Goal: Task Accomplishment & Management: Manage account settings

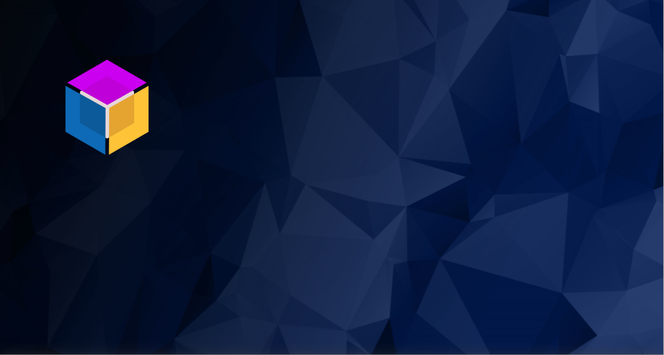
scroll to position [355, 0]
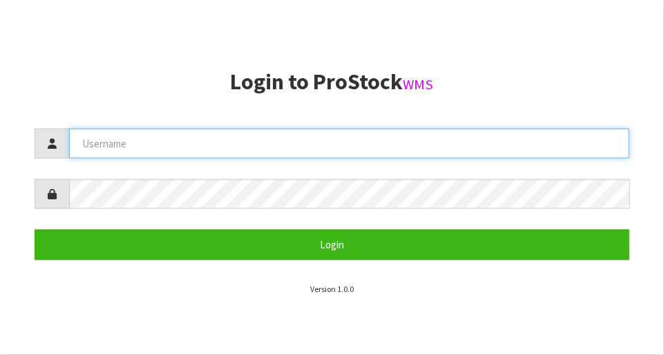
click at [301, 147] on input "text" at bounding box center [349, 144] width 561 height 30
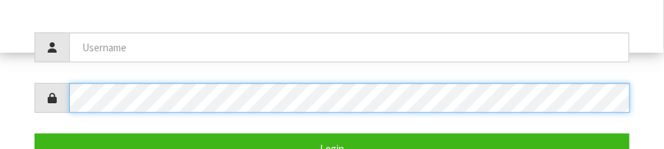
scroll to position [268, 0]
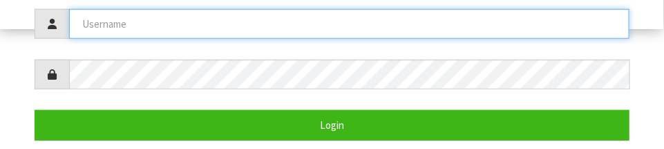
click at [194, 17] on input "text" at bounding box center [349, 24] width 561 height 30
type input "S"
type input "[PERSON_NAME]"
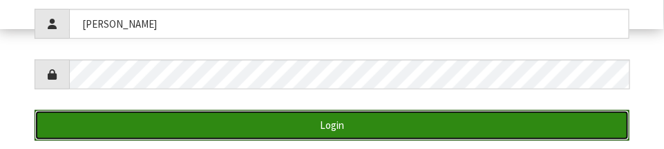
click at [396, 116] on button "Login" at bounding box center [332, 125] width 595 height 30
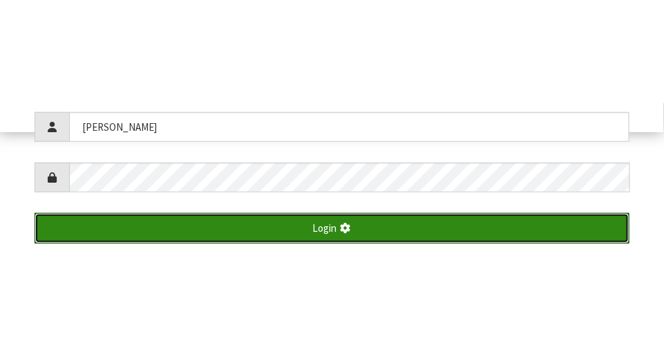
scroll to position [355, 0]
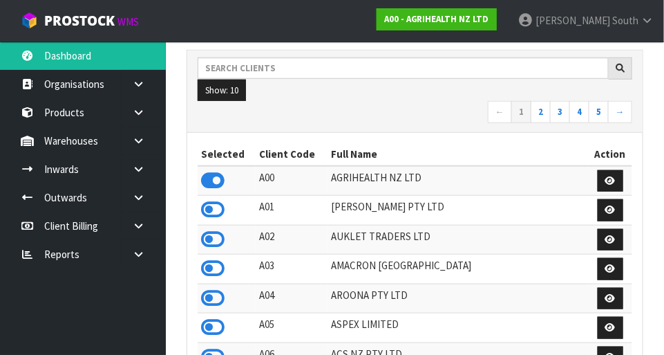
scroll to position [218, 0]
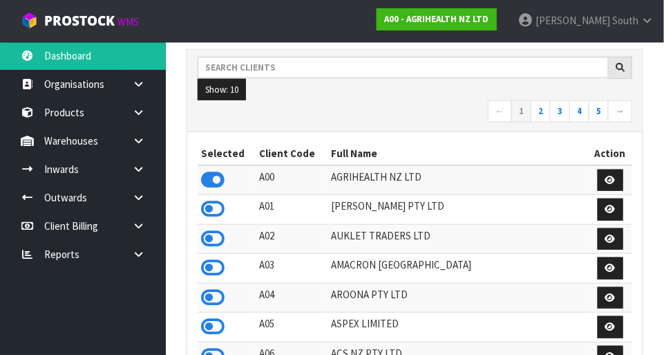
click at [413, 89] on ul "Show: 10 5 10 25 50" at bounding box center [415, 90] width 435 height 22
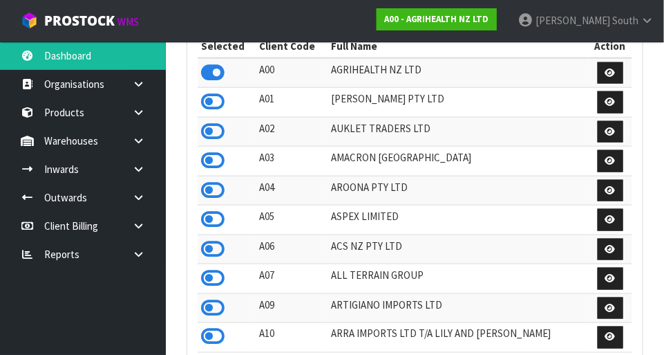
scroll to position [319, 0]
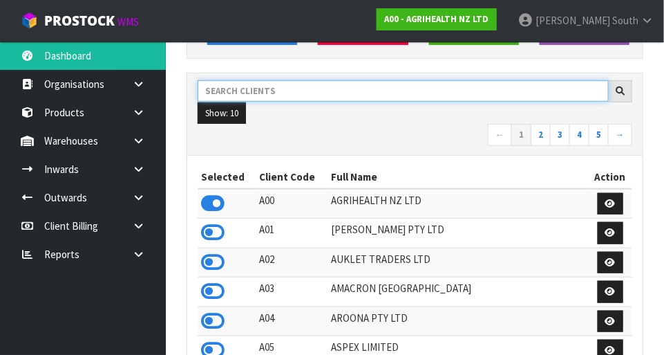
click at [355, 85] on input "text" at bounding box center [403, 90] width 411 height 21
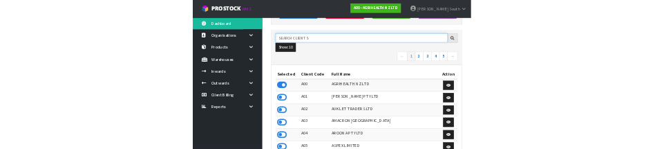
scroll to position [187, 0]
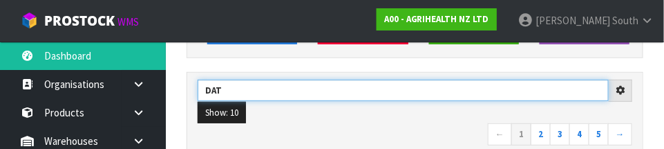
type input "DAT"
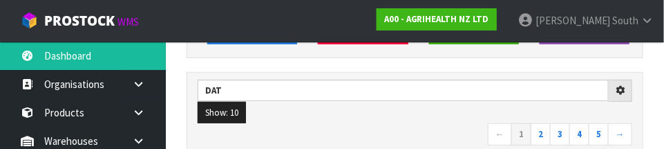
click at [346, 123] on nav "← 1 2 3 4 5 →" at bounding box center [415, 135] width 435 height 24
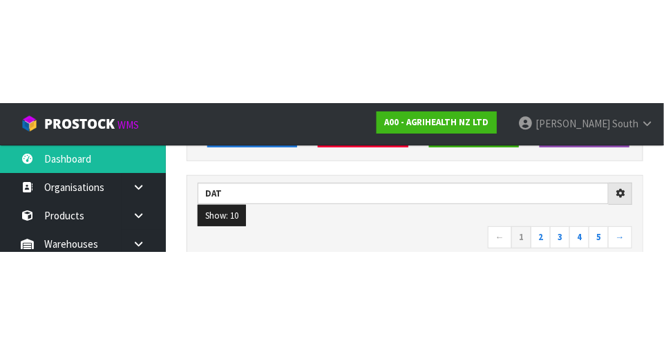
scroll to position [194, 0]
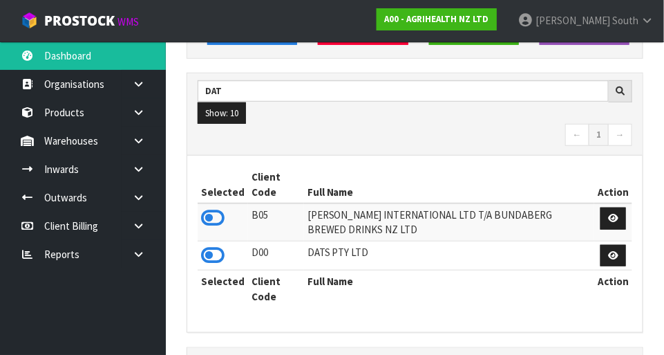
click at [218, 250] on icon at bounding box center [213, 255] width 24 height 21
click at [130, 179] on link at bounding box center [144, 169] width 44 height 28
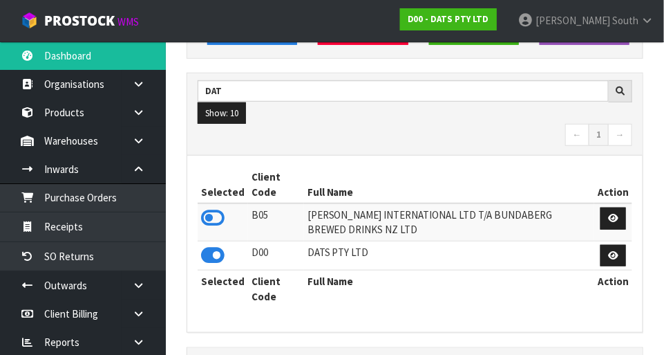
click at [144, 171] on icon at bounding box center [138, 169] width 13 height 10
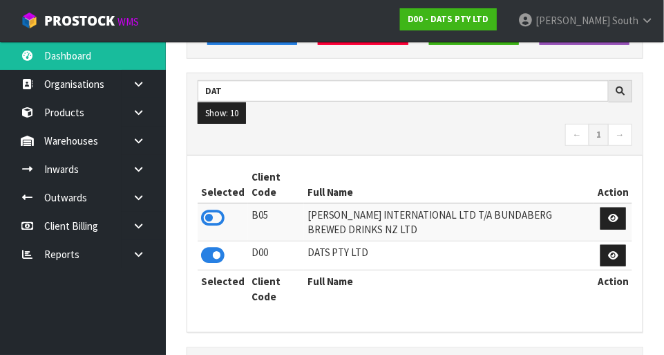
click at [136, 140] on icon at bounding box center [138, 141] width 13 height 10
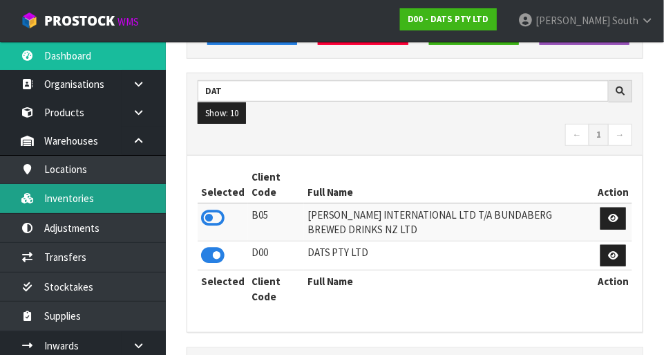
click at [118, 206] on link "Inventories" at bounding box center [83, 198] width 166 height 28
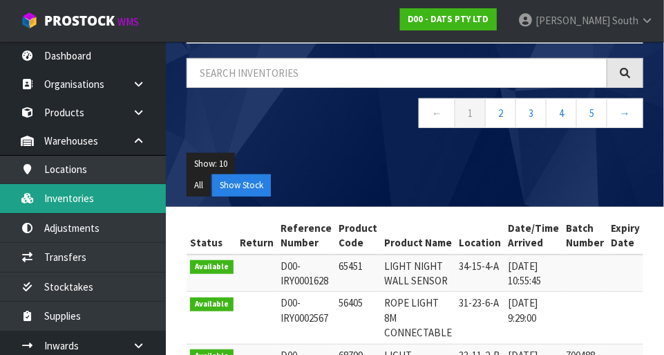
scroll to position [98, 0]
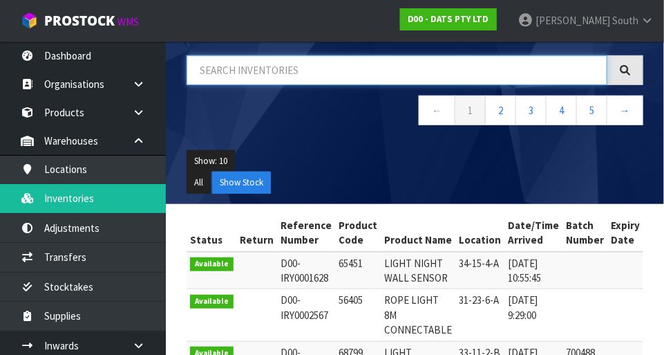
click at [342, 80] on input "text" at bounding box center [397, 70] width 421 height 30
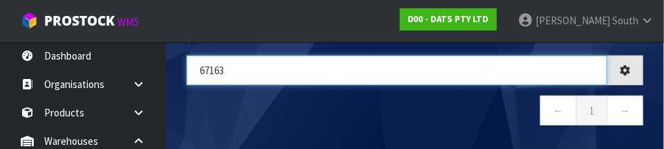
type input "67163"
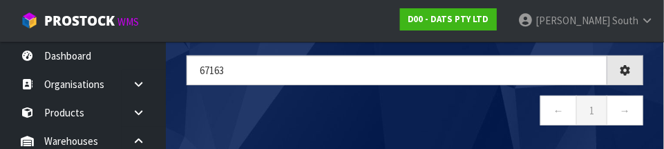
click at [317, 113] on nav "← 1 →" at bounding box center [415, 112] width 457 height 34
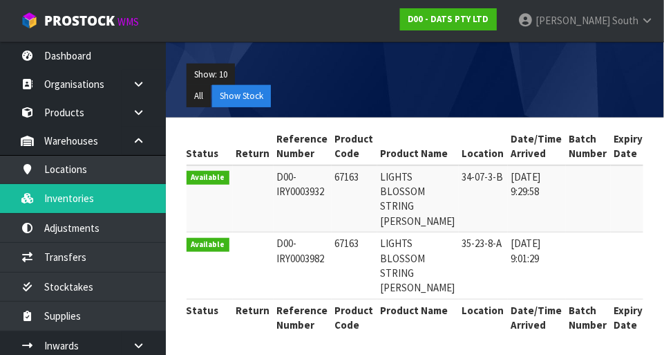
scroll to position [184, 0]
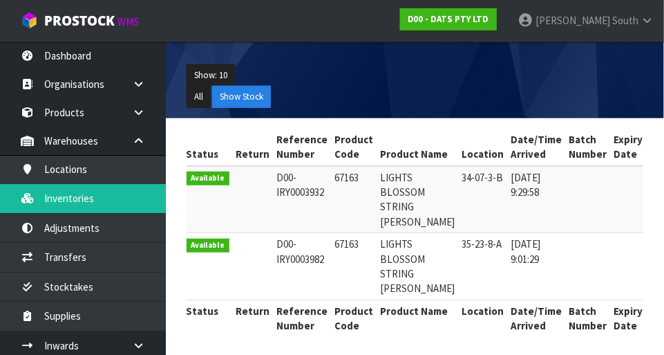
click at [601, 26] on span "[PERSON_NAME]" at bounding box center [573, 20] width 75 height 13
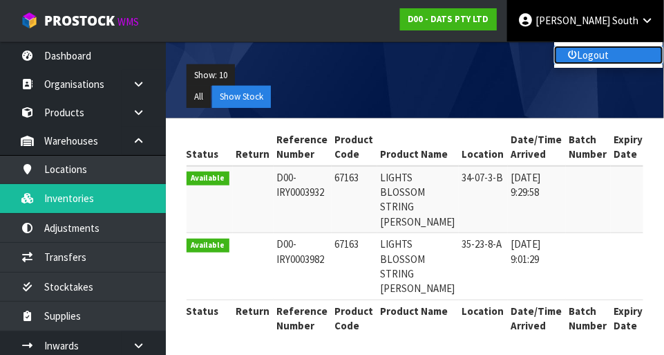
click at [602, 54] on link "Logout" at bounding box center [608, 55] width 109 height 19
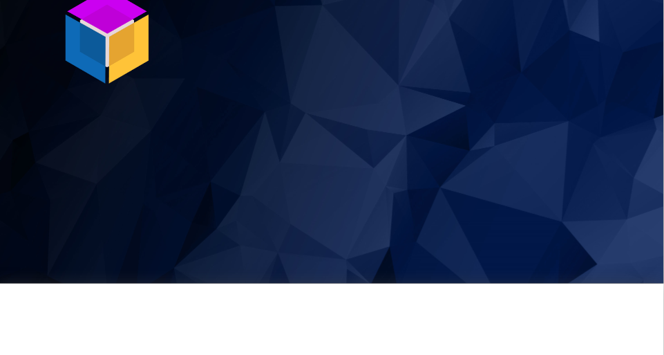
scroll to position [355, 0]
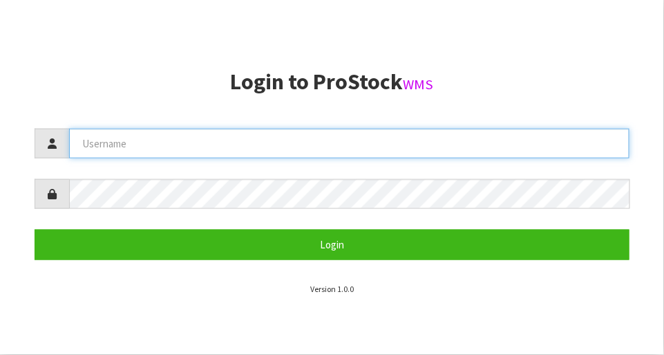
click at [308, 147] on input "text" at bounding box center [349, 144] width 561 height 30
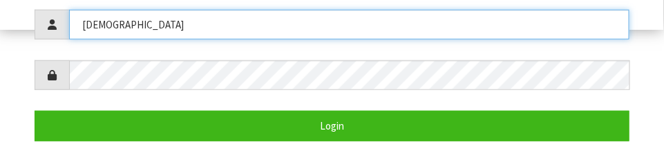
scroll to position [268, 0]
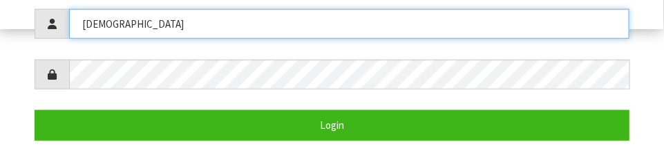
type input "Krishna"
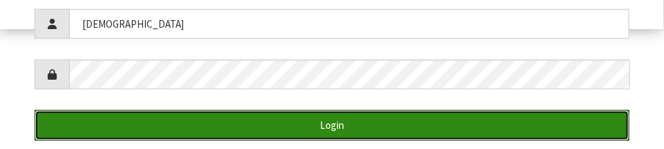
click at [362, 127] on button "Login" at bounding box center [332, 125] width 595 height 30
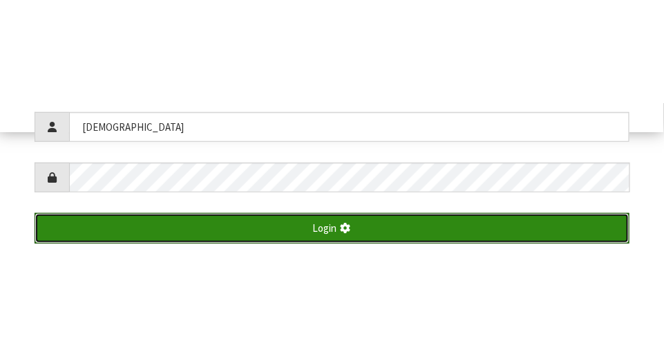
scroll to position [355, 0]
